Goal: Task Accomplishment & Management: Manage account settings

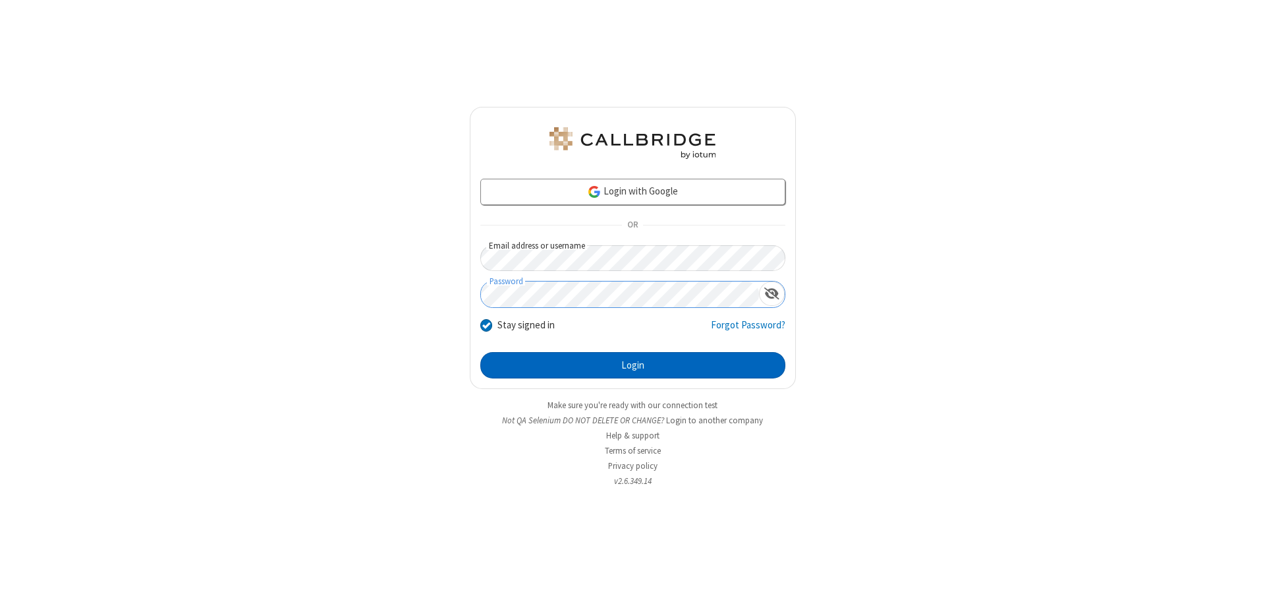
click at [633, 365] on button "Login" at bounding box center [632, 365] width 305 height 26
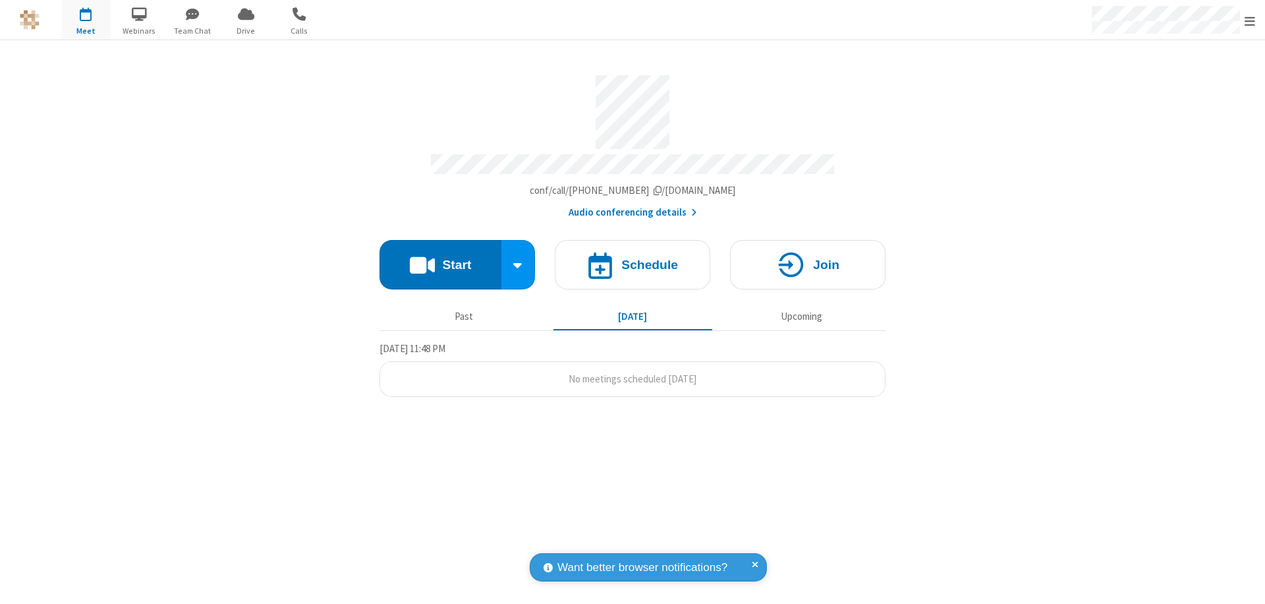
click at [1250, 20] on span "Open menu" at bounding box center [1250, 20] width 11 height 13
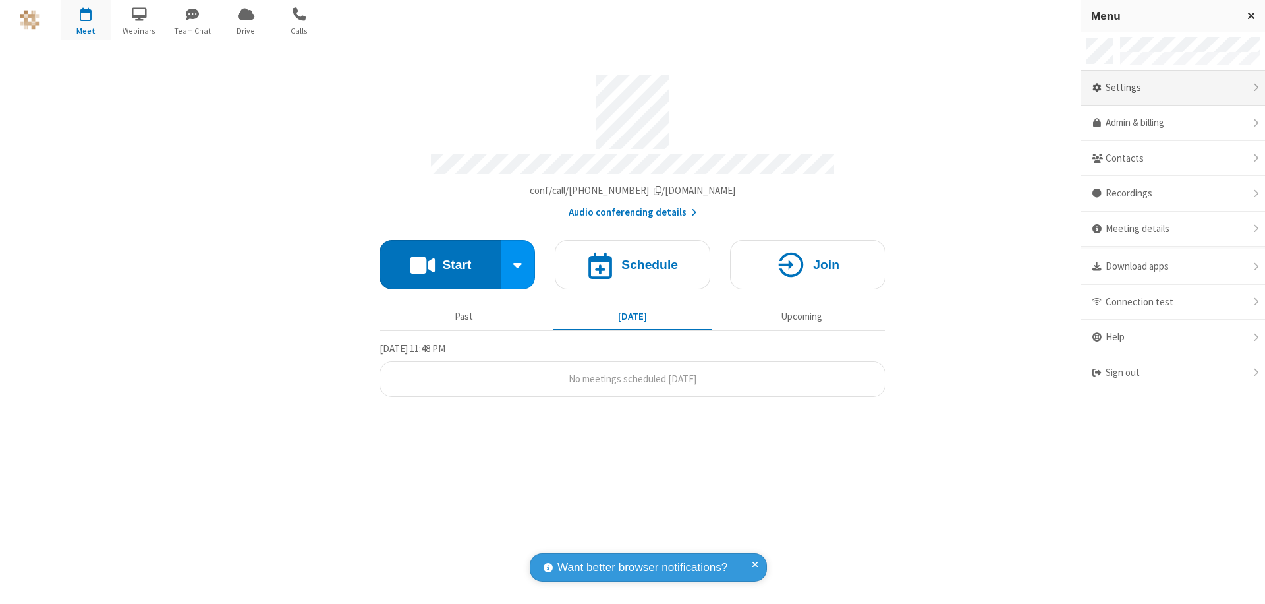
click at [1173, 88] on div "Settings" at bounding box center [1173, 89] width 184 height 36
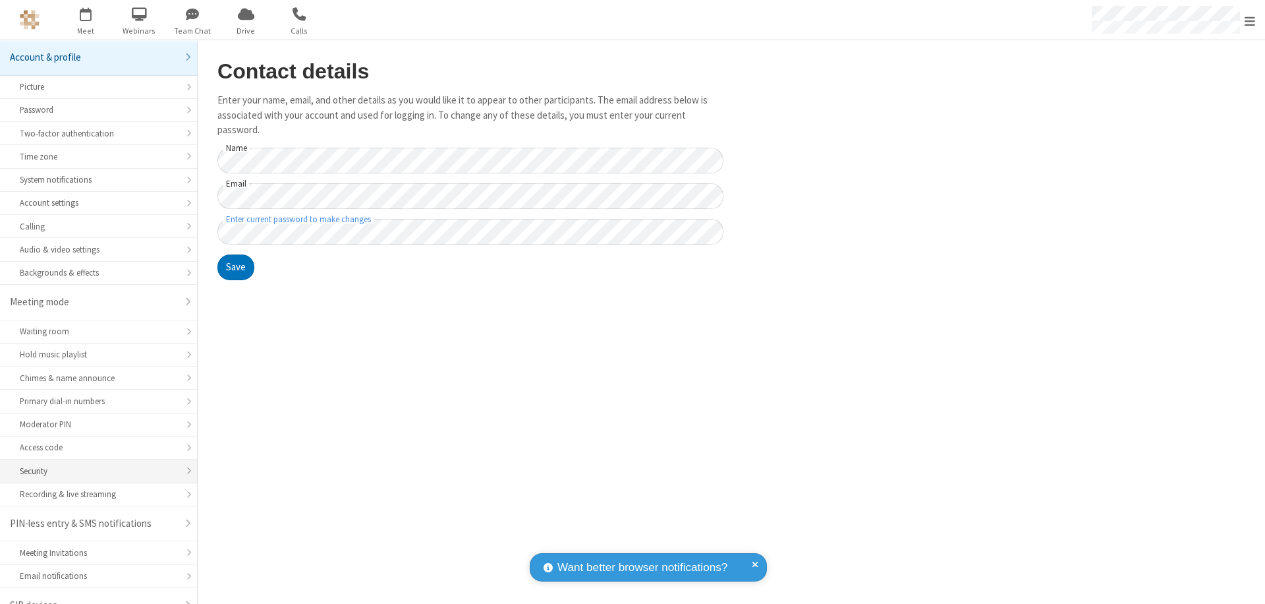
click at [94, 465] on div "Security" at bounding box center [98, 471] width 157 height 13
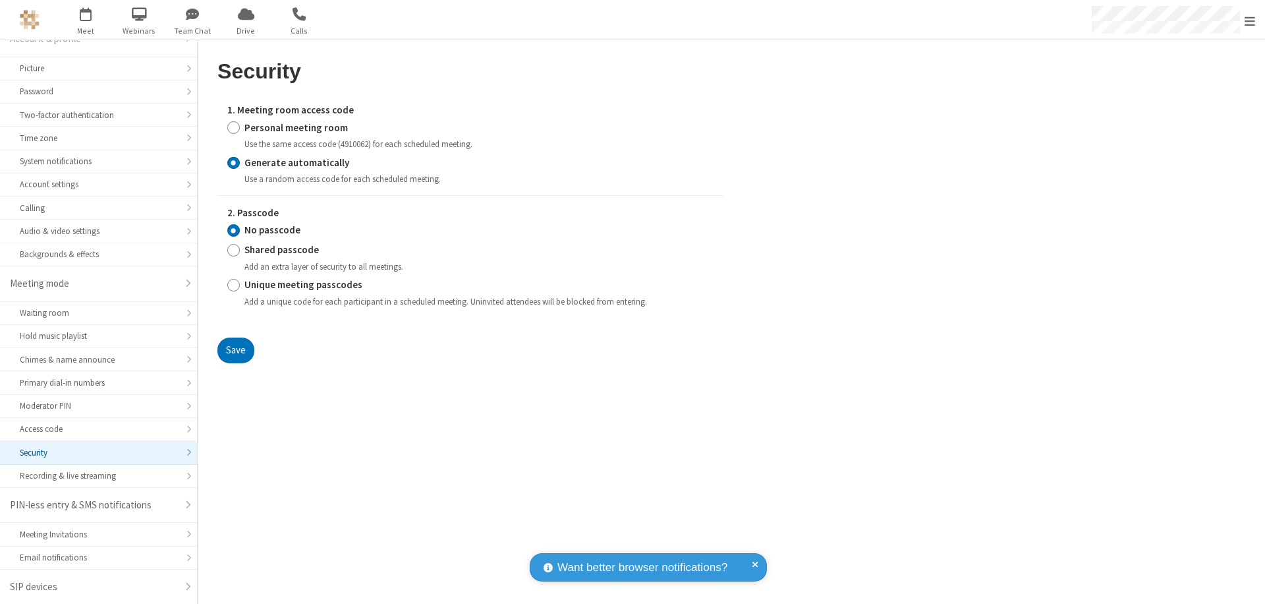
click at [233, 162] on input "Generate automatically" at bounding box center [233, 163] width 13 height 14
click at [233, 250] on input "Shared passcode" at bounding box center [233, 250] width 13 height 14
radio input "true"
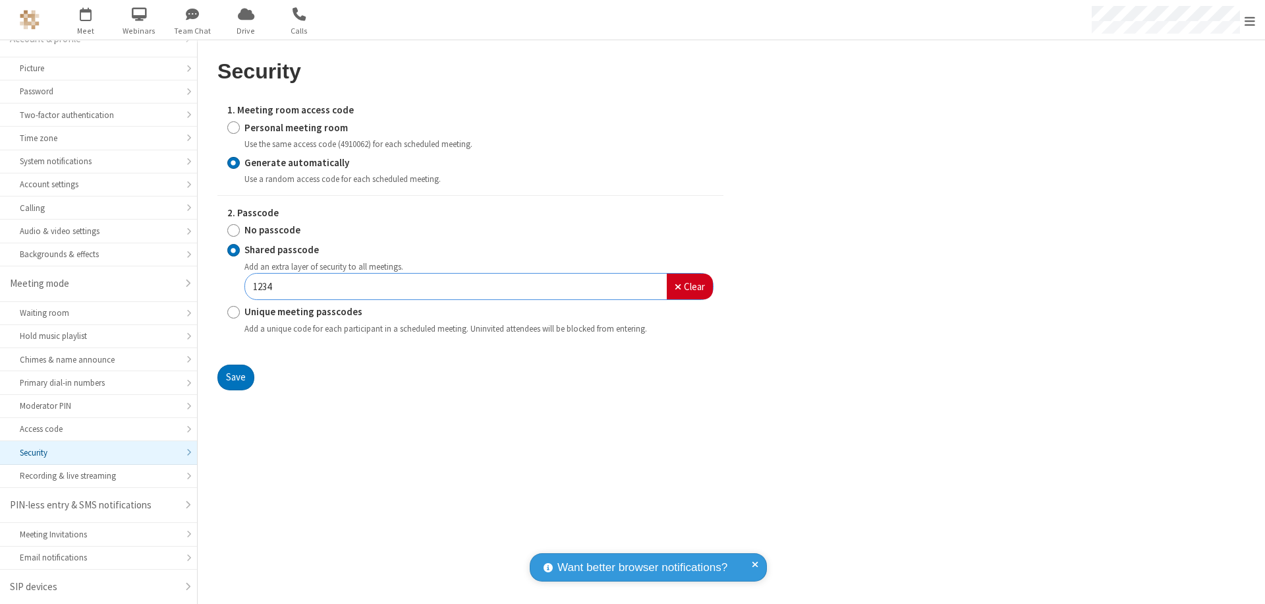
type input "1234"
click at [235, 377] on button "Save" at bounding box center [235, 377] width 37 height 26
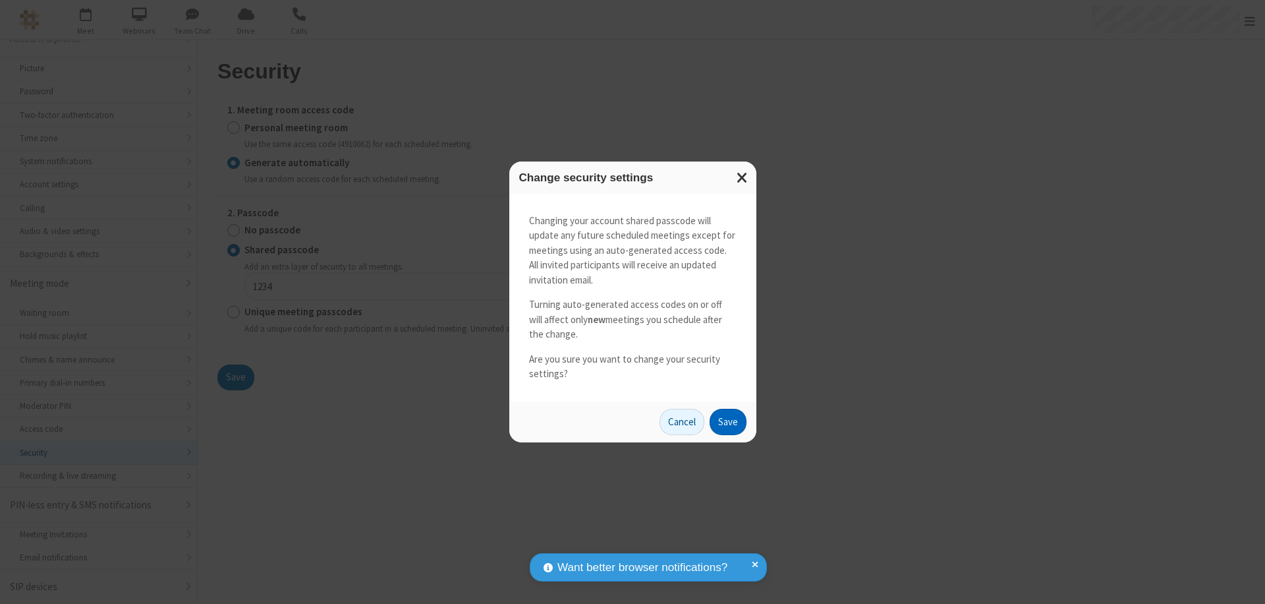
click at [728, 421] on button "Save" at bounding box center [728, 422] width 37 height 26
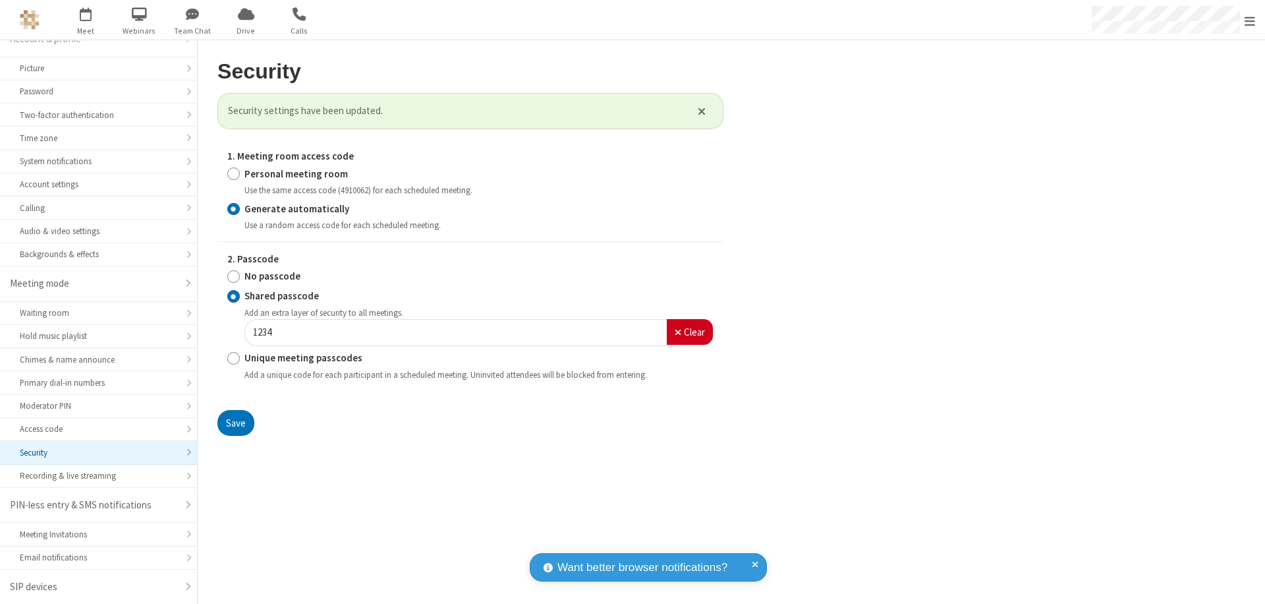
click at [1250, 20] on span "Open menu" at bounding box center [1250, 20] width 11 height 13
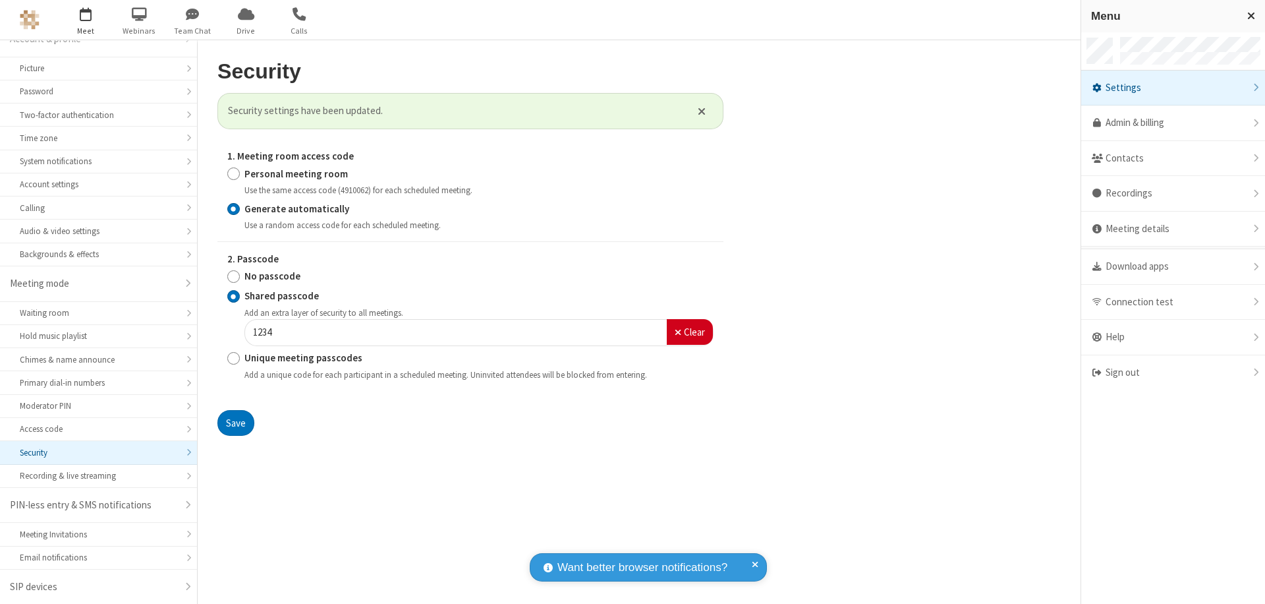
click at [86, 20] on span "button" at bounding box center [85, 14] width 49 height 22
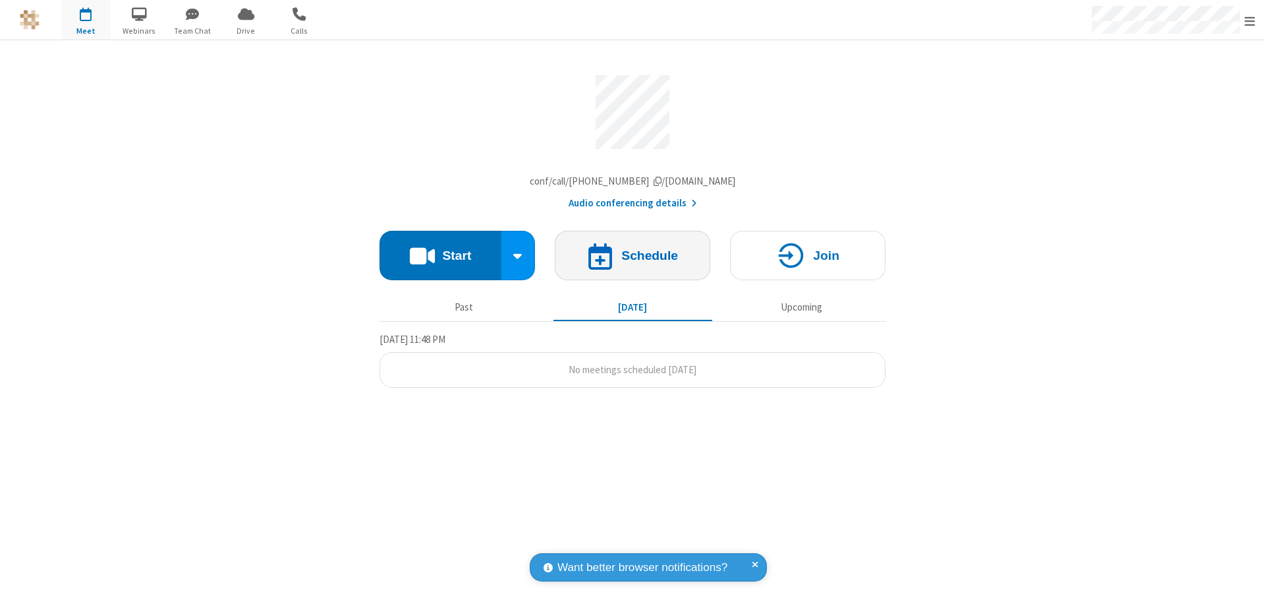
click at [633, 258] on h4 "Schedule" at bounding box center [649, 255] width 57 height 13
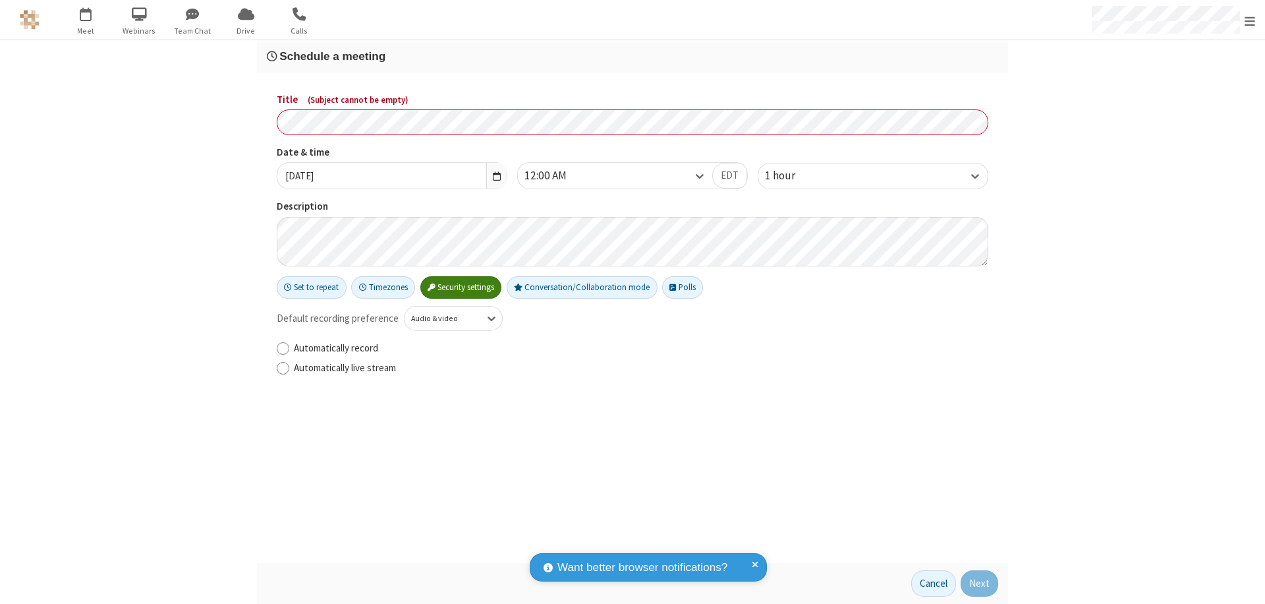
click at [633, 56] on h3 "Schedule a meeting" at bounding box center [632, 56] width 731 height 13
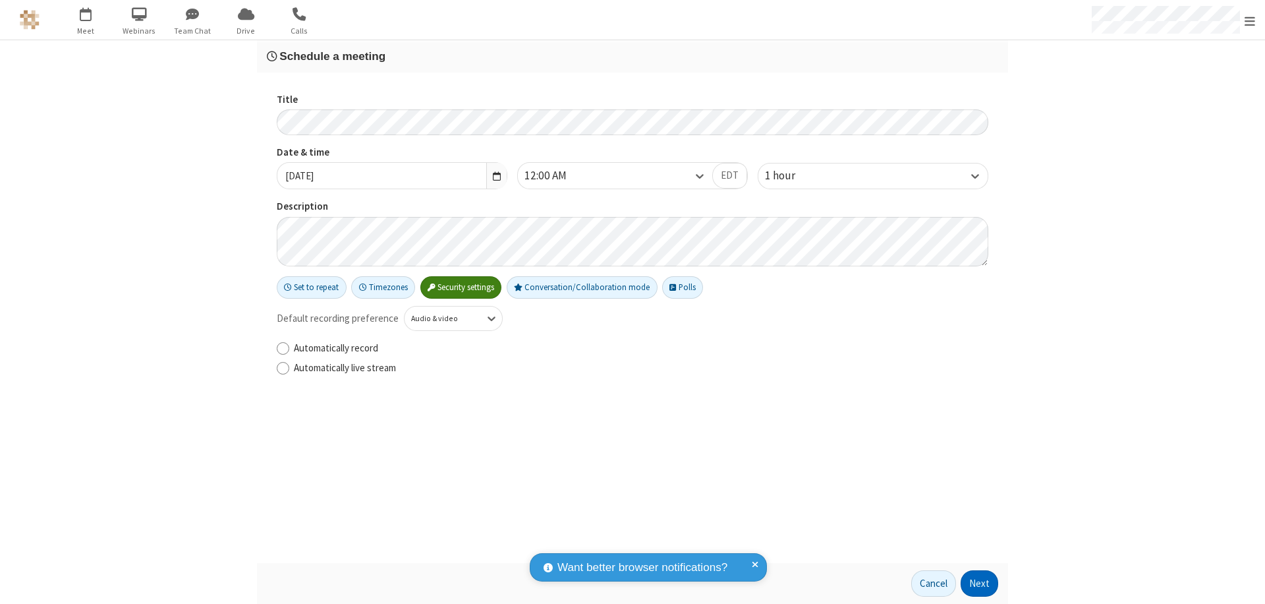
click at [980, 583] on button "Next" at bounding box center [980, 583] width 38 height 26
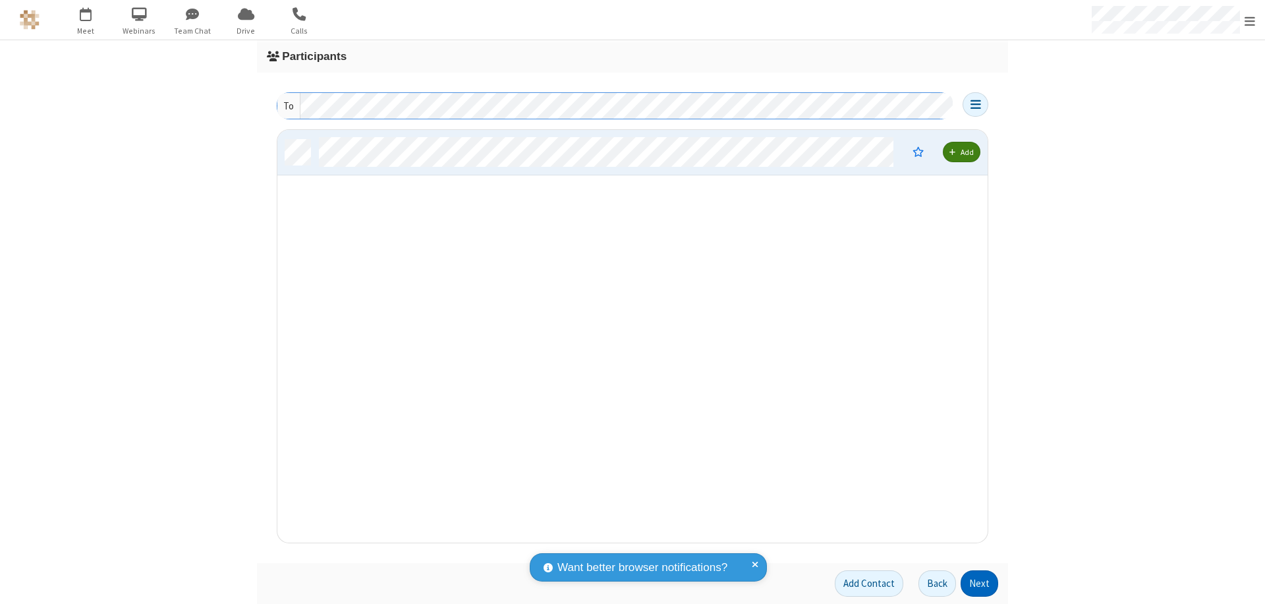
click at [980, 583] on button "Next" at bounding box center [980, 583] width 38 height 26
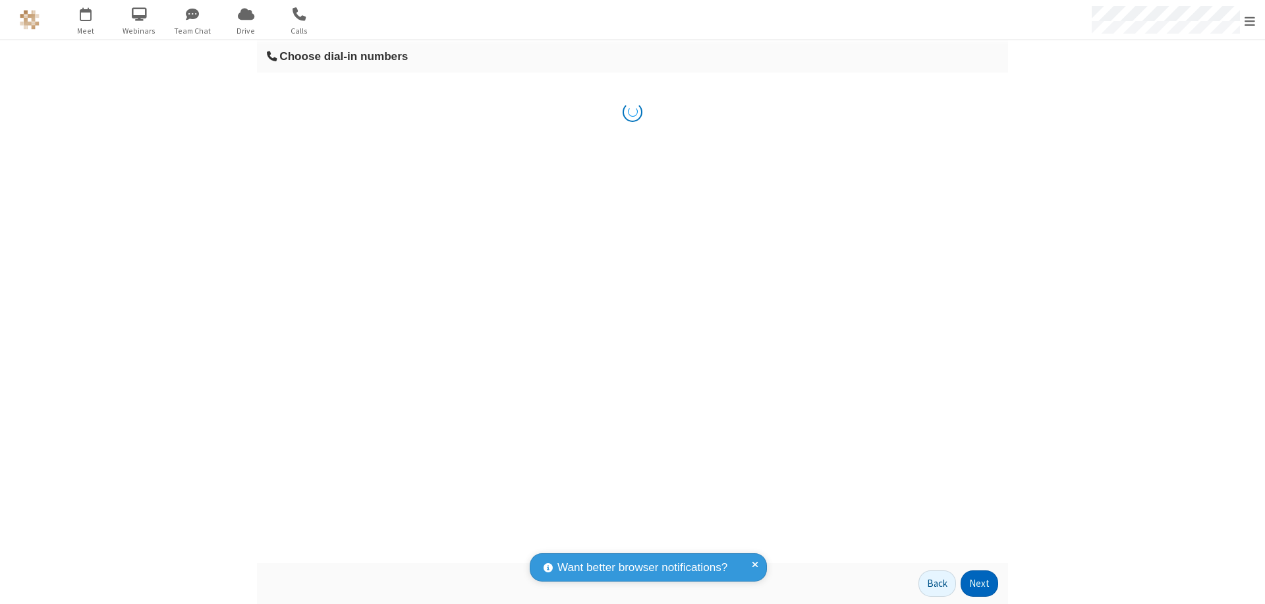
click at [980, 583] on button "Next" at bounding box center [980, 583] width 38 height 26
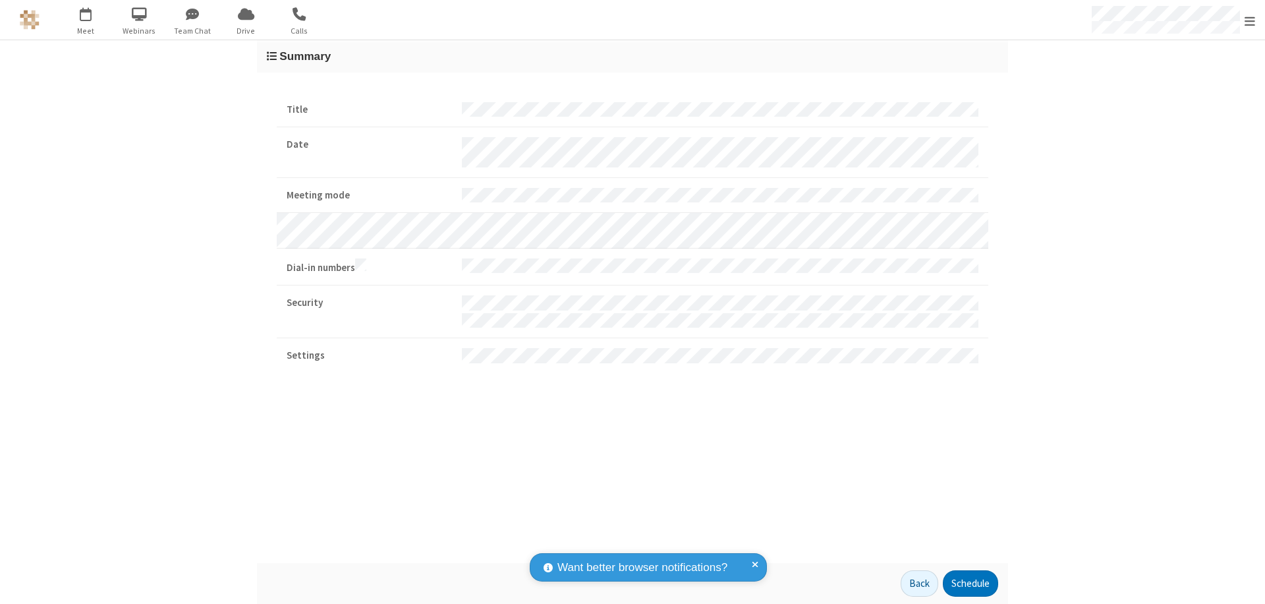
click at [970, 583] on button "Schedule" at bounding box center [970, 583] width 55 height 26
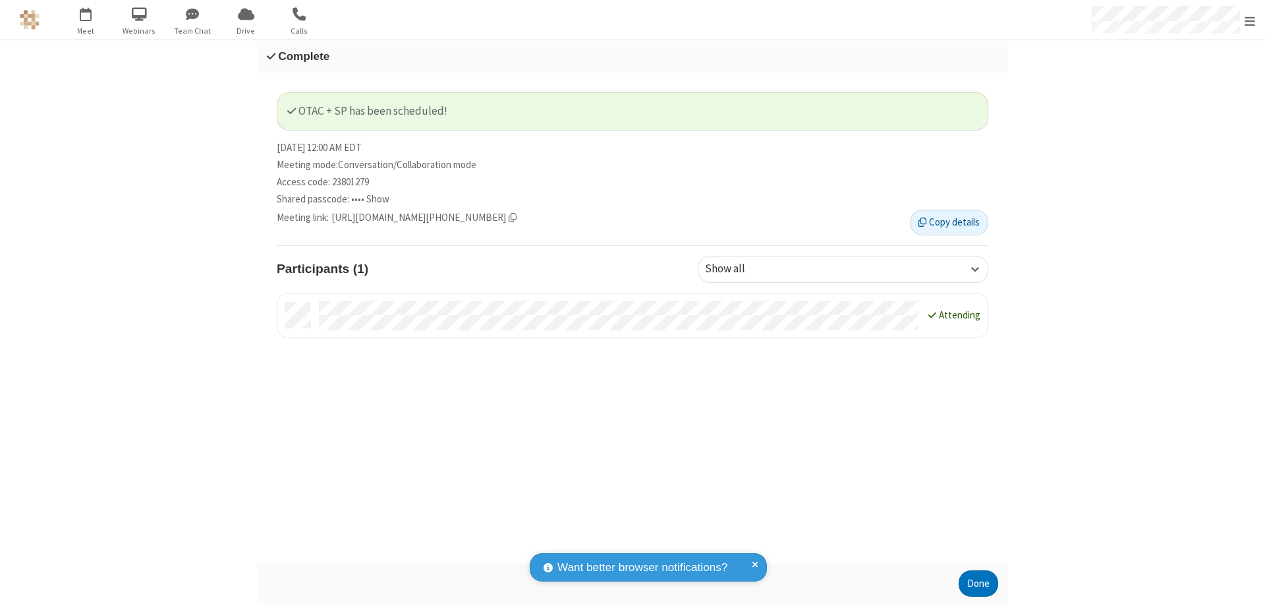
click at [1250, 20] on span "Open menu" at bounding box center [1250, 20] width 11 height 13
click at [1173, 372] on div "Sign out" at bounding box center [1173, 372] width 184 height 35
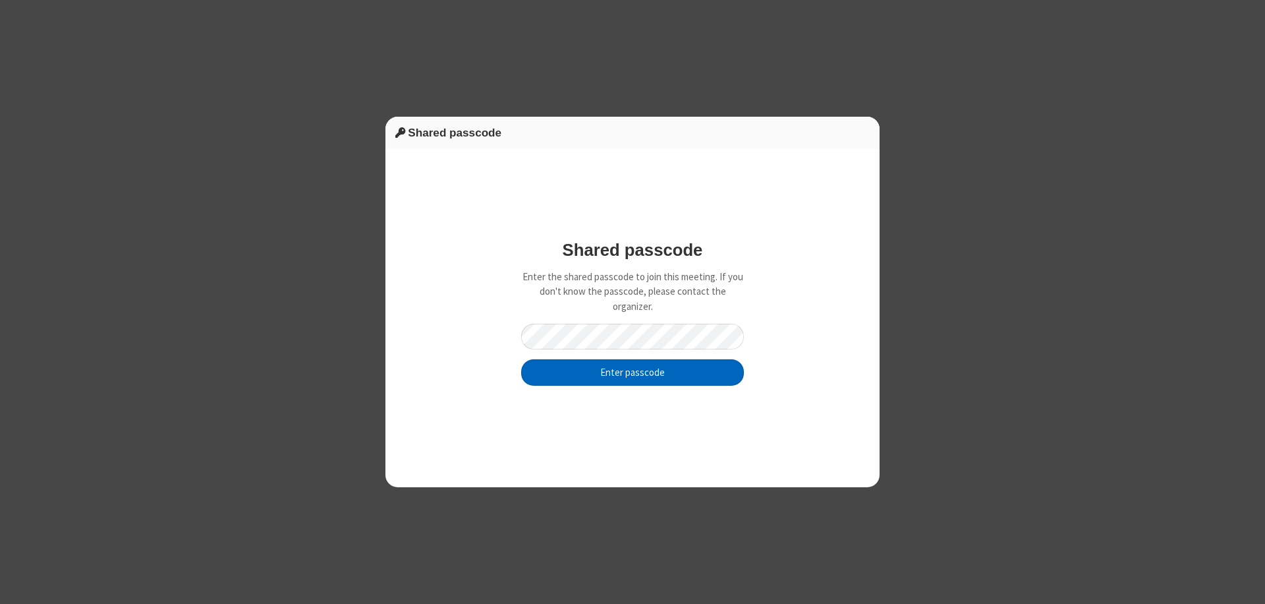
click at [633, 372] on button "Enter passcode" at bounding box center [632, 372] width 223 height 26
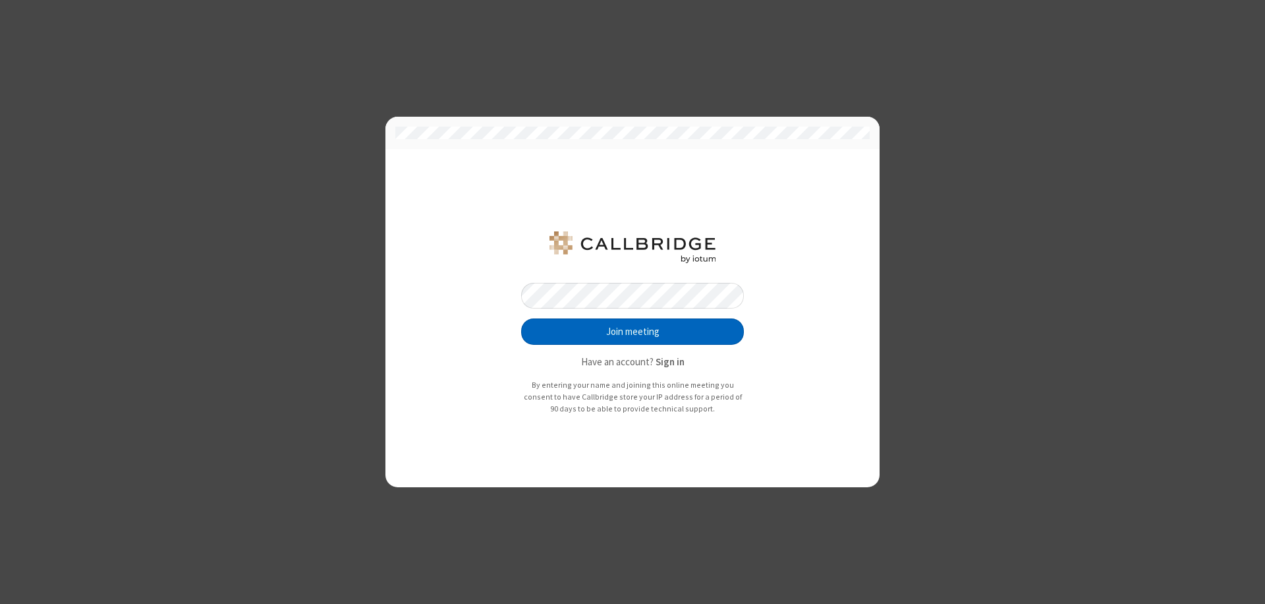
click at [633, 331] on button "Join meeting" at bounding box center [632, 331] width 223 height 26
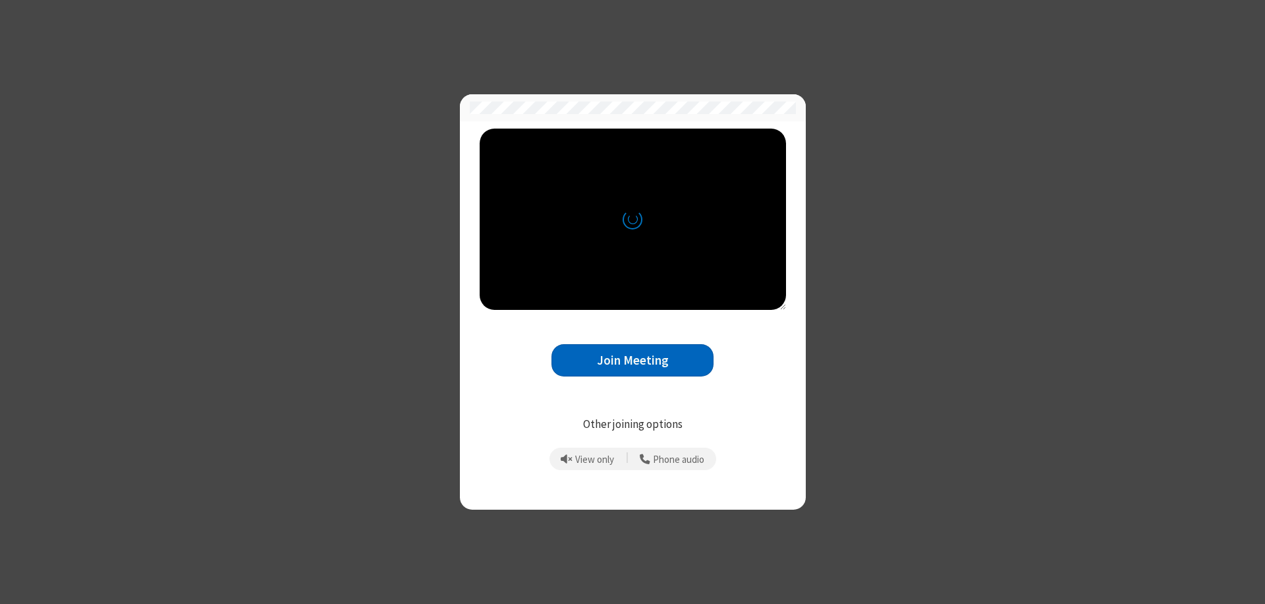
click at [633, 360] on button "Join Meeting" at bounding box center [633, 360] width 162 height 32
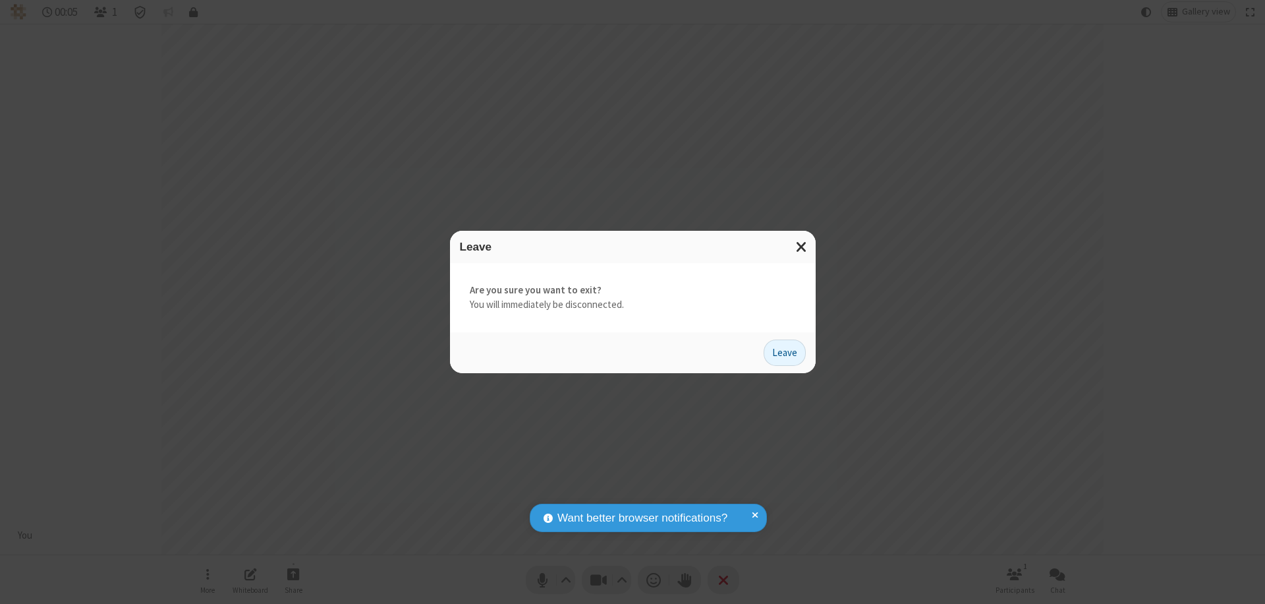
click at [785, 352] on button "Leave" at bounding box center [785, 352] width 42 height 26
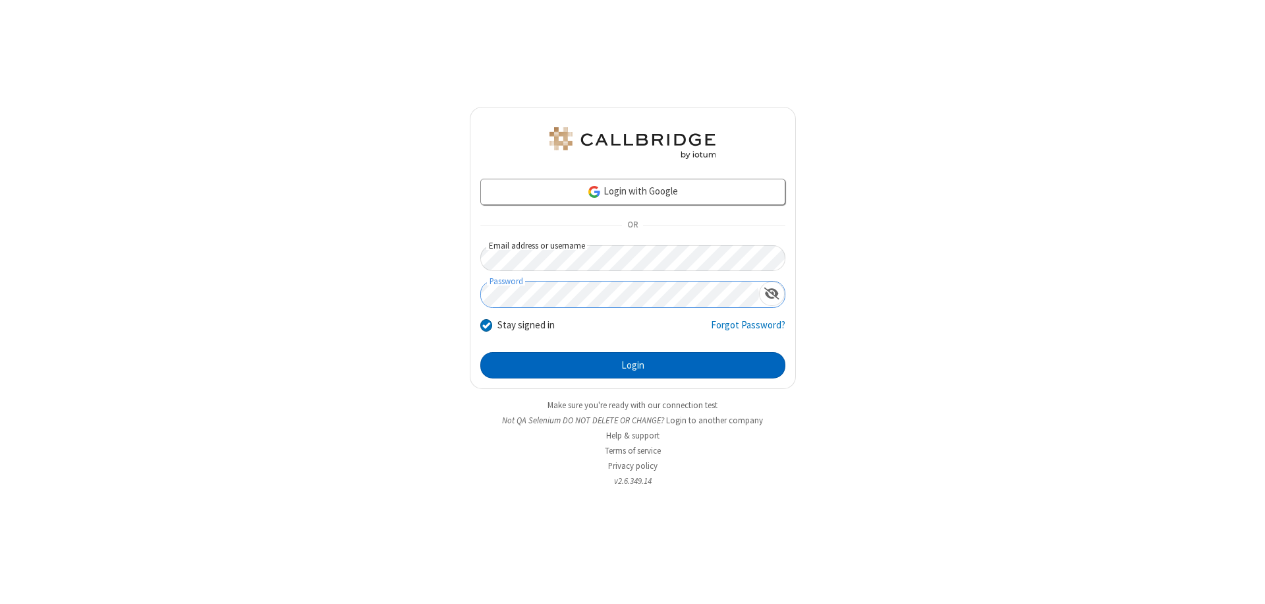
click at [633, 365] on button "Login" at bounding box center [632, 365] width 305 height 26
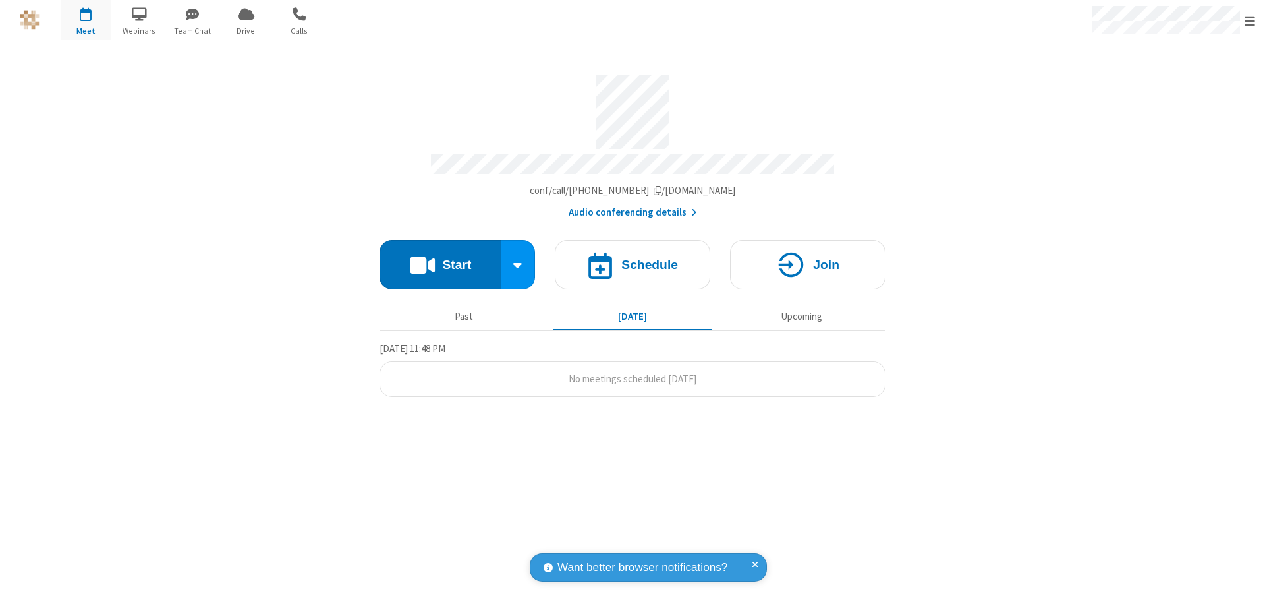
click at [1250, 20] on span "Open menu" at bounding box center [1250, 20] width 11 height 13
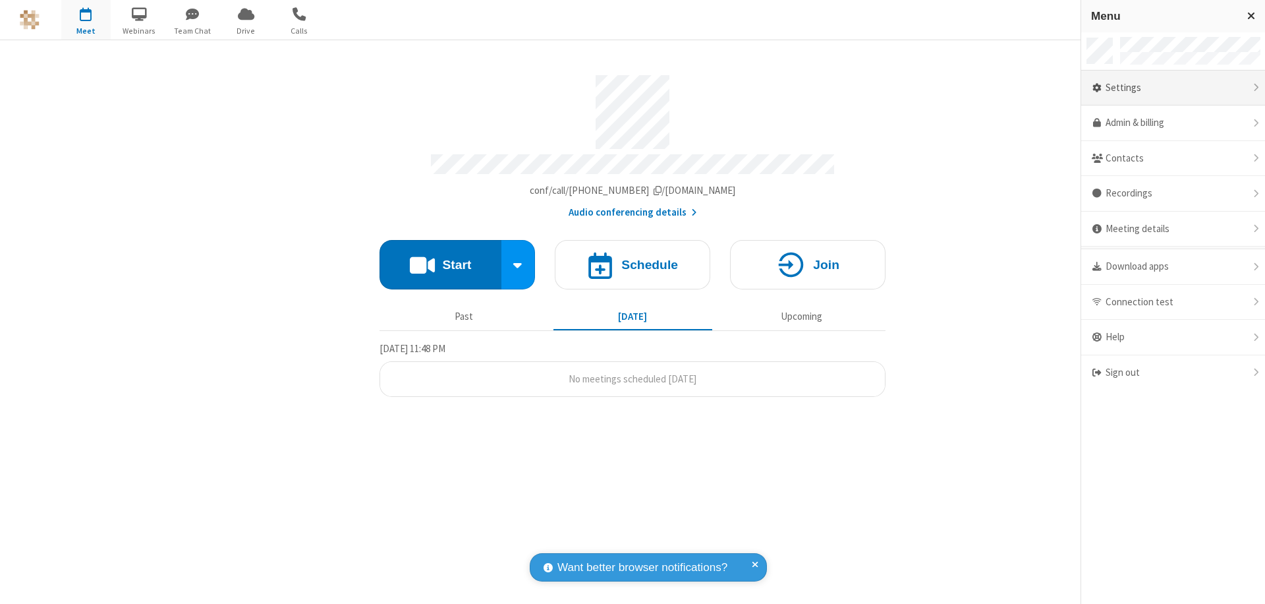
click at [1173, 88] on div "Settings" at bounding box center [1173, 89] width 184 height 36
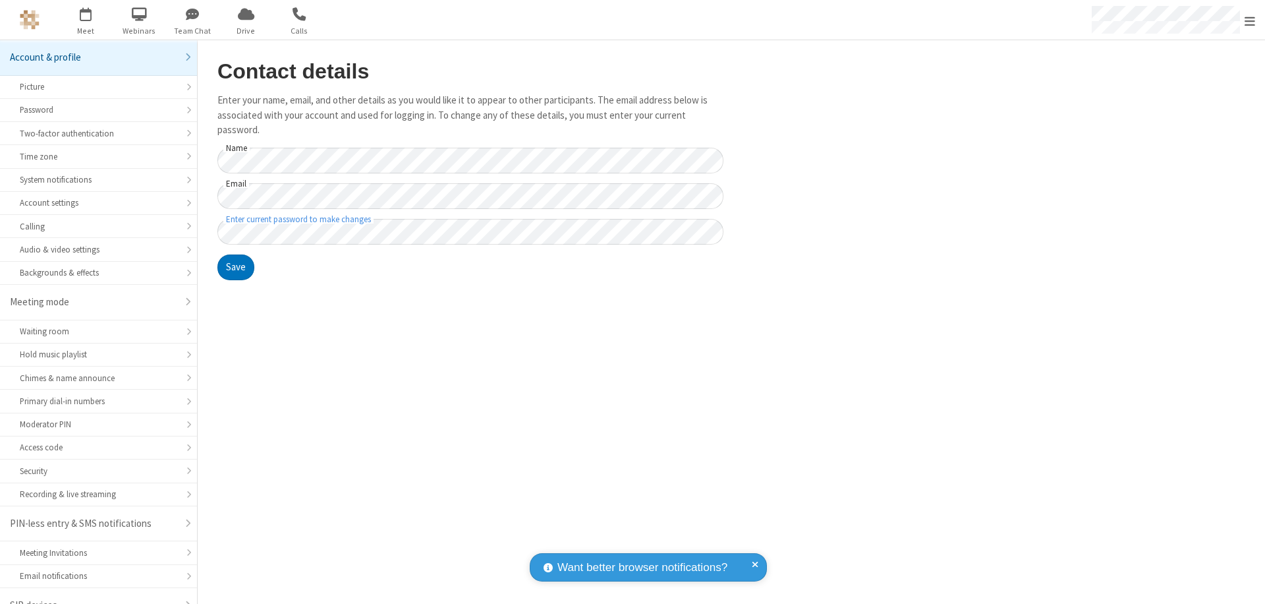
scroll to position [18, 0]
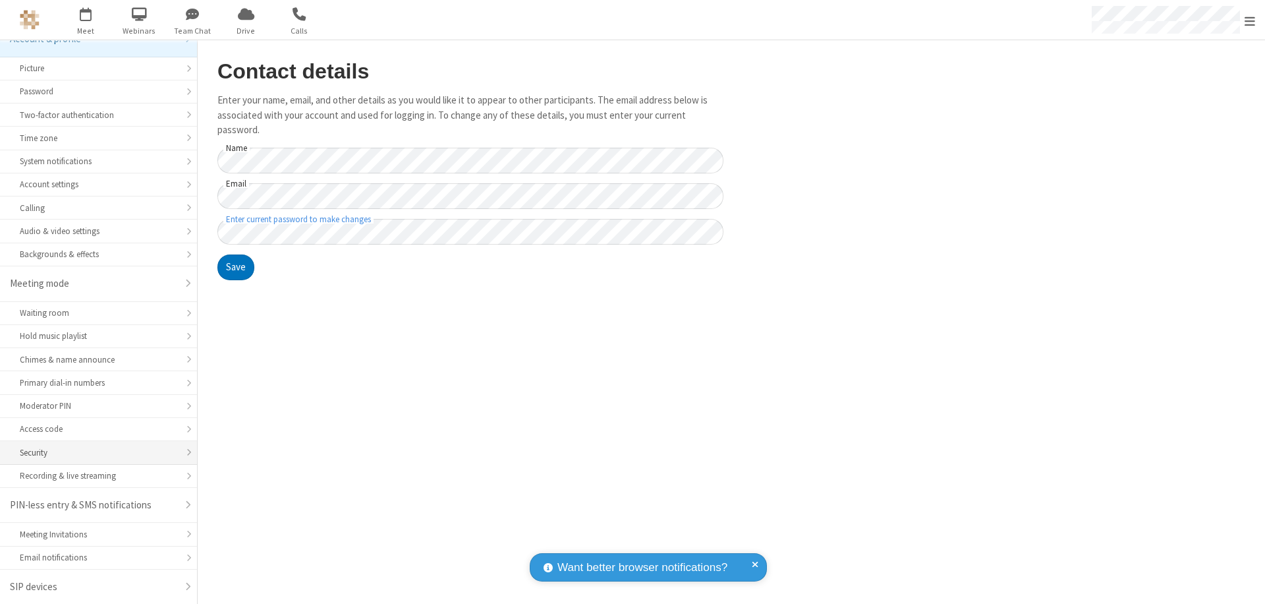
click at [94, 452] on div "Security" at bounding box center [98, 452] width 157 height 13
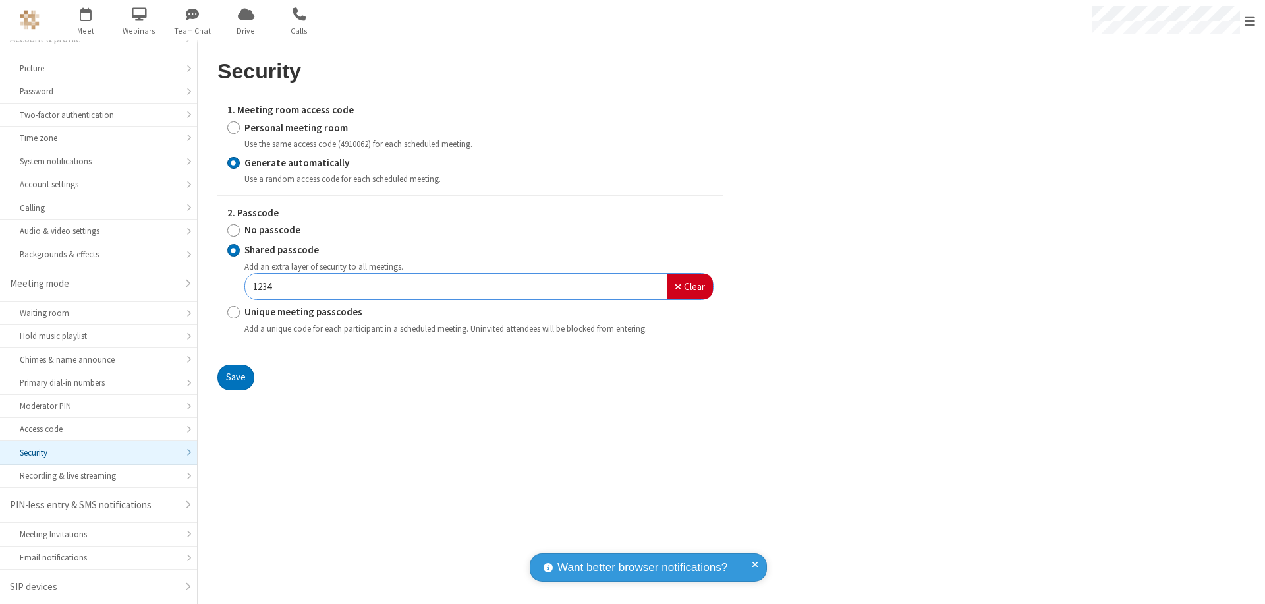
click at [233, 127] on input "Personal meeting room" at bounding box center [233, 128] width 13 height 14
radio input "true"
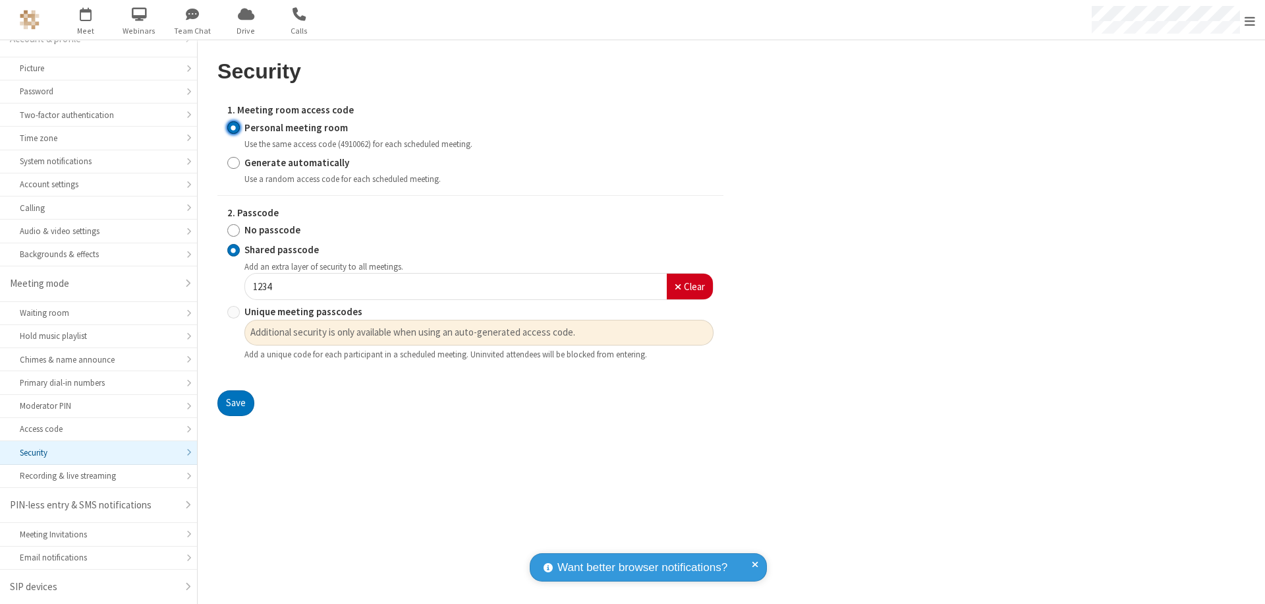
click at [233, 230] on input "No passcode" at bounding box center [233, 230] width 13 height 14
radio input "true"
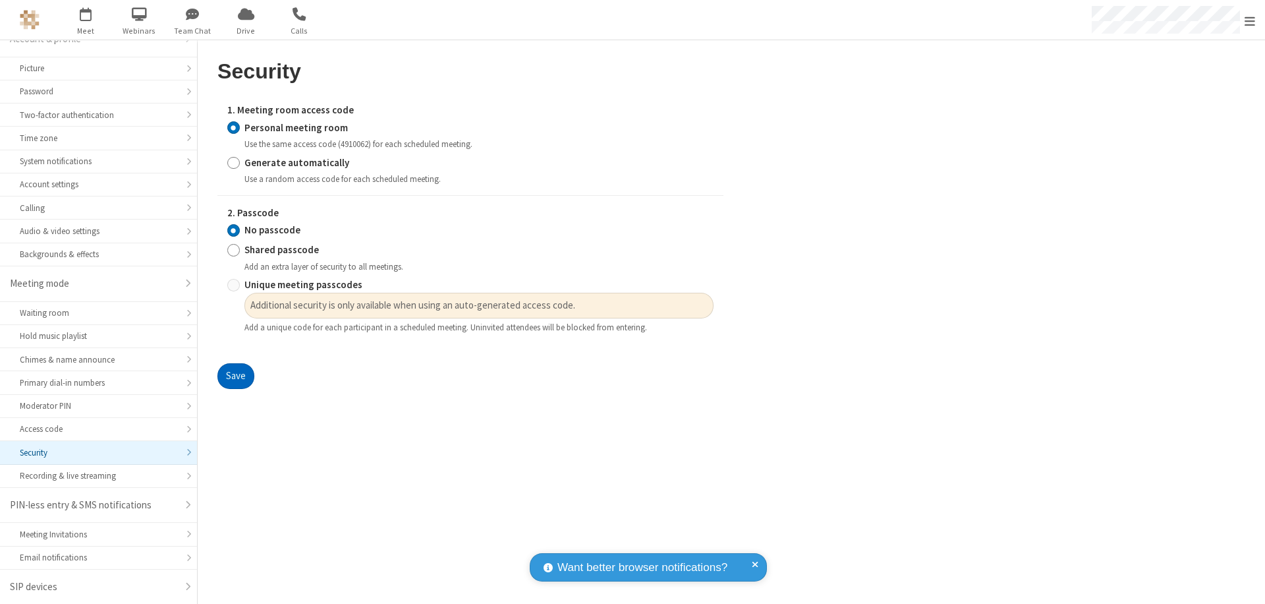
click at [235, 376] on button "Save" at bounding box center [235, 376] width 37 height 26
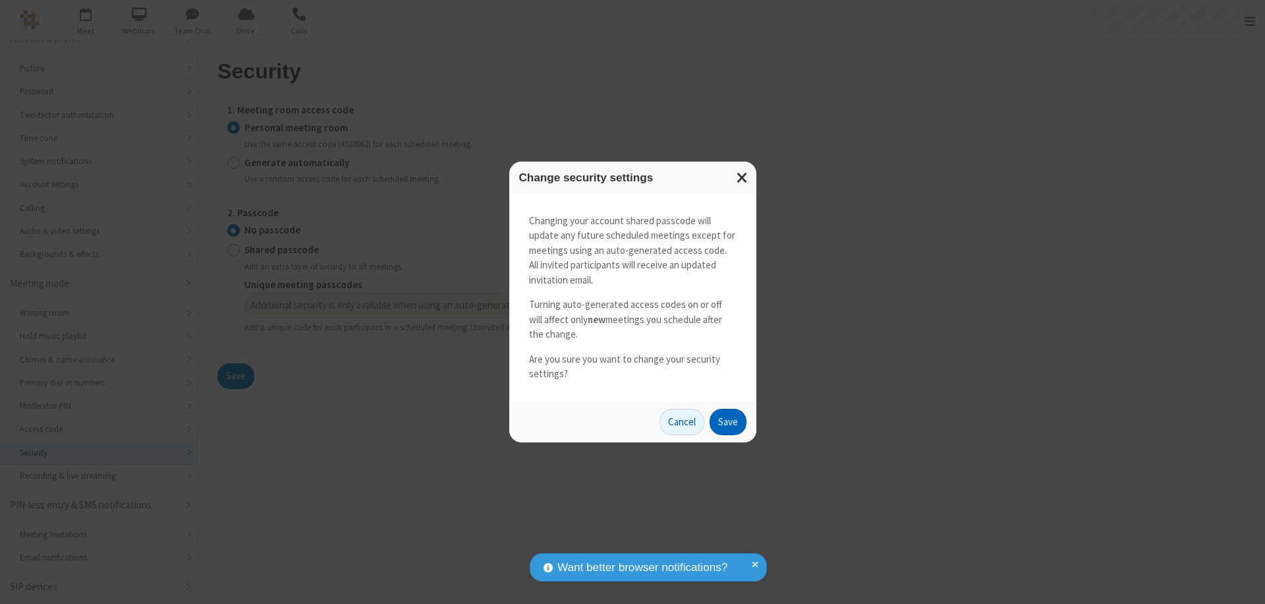
click at [728, 421] on button "Save" at bounding box center [728, 422] width 37 height 26
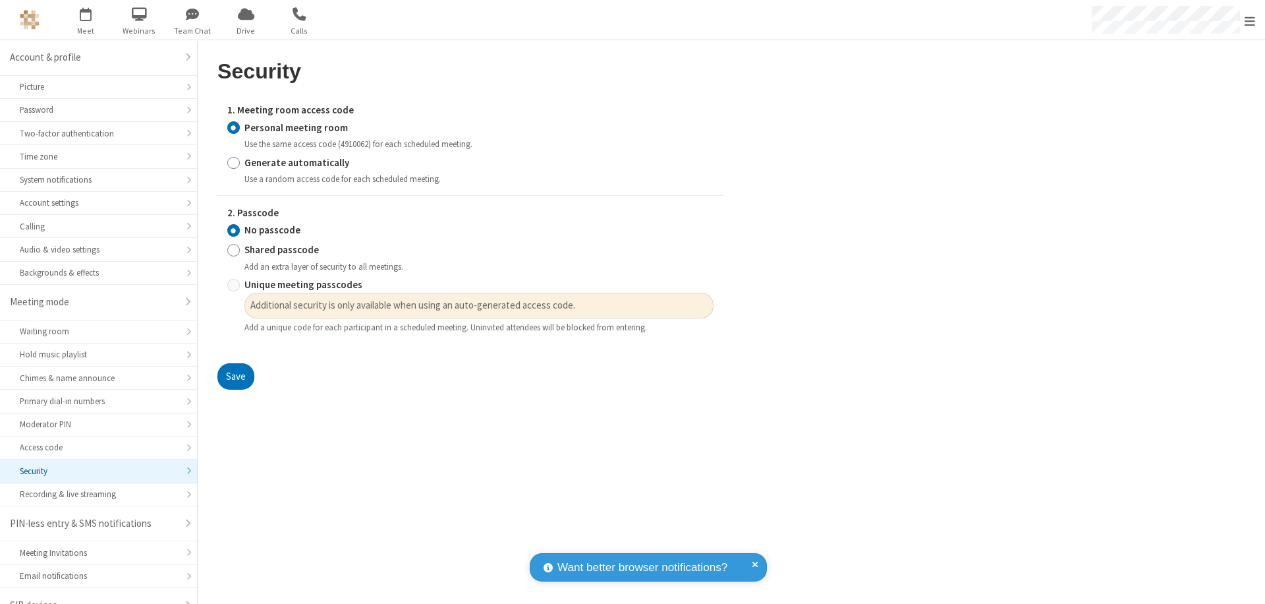
click at [1250, 20] on span "Open menu" at bounding box center [1250, 20] width 11 height 13
